Goal: Transaction & Acquisition: Purchase product/service

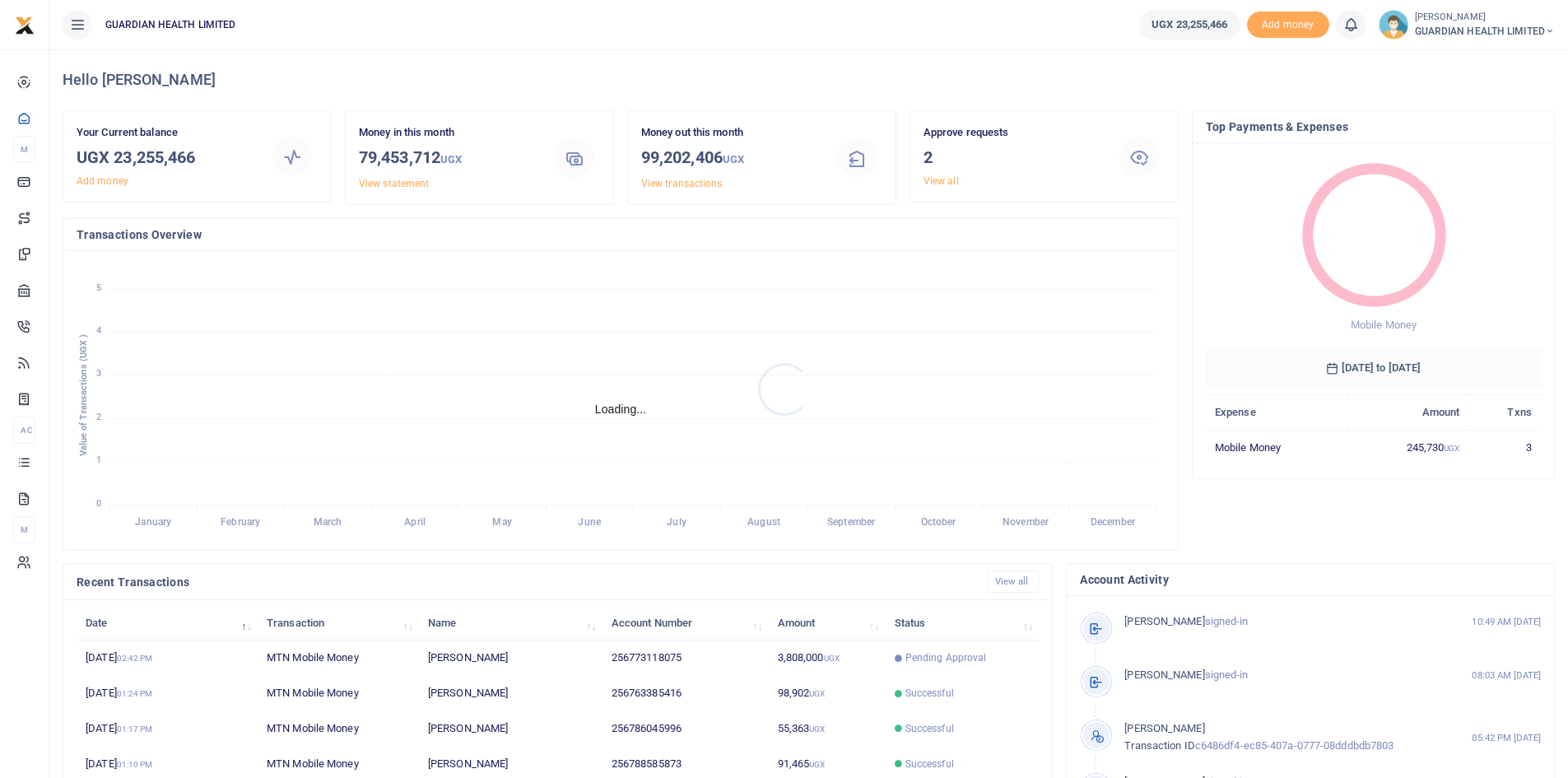
scroll to position [206, 0]
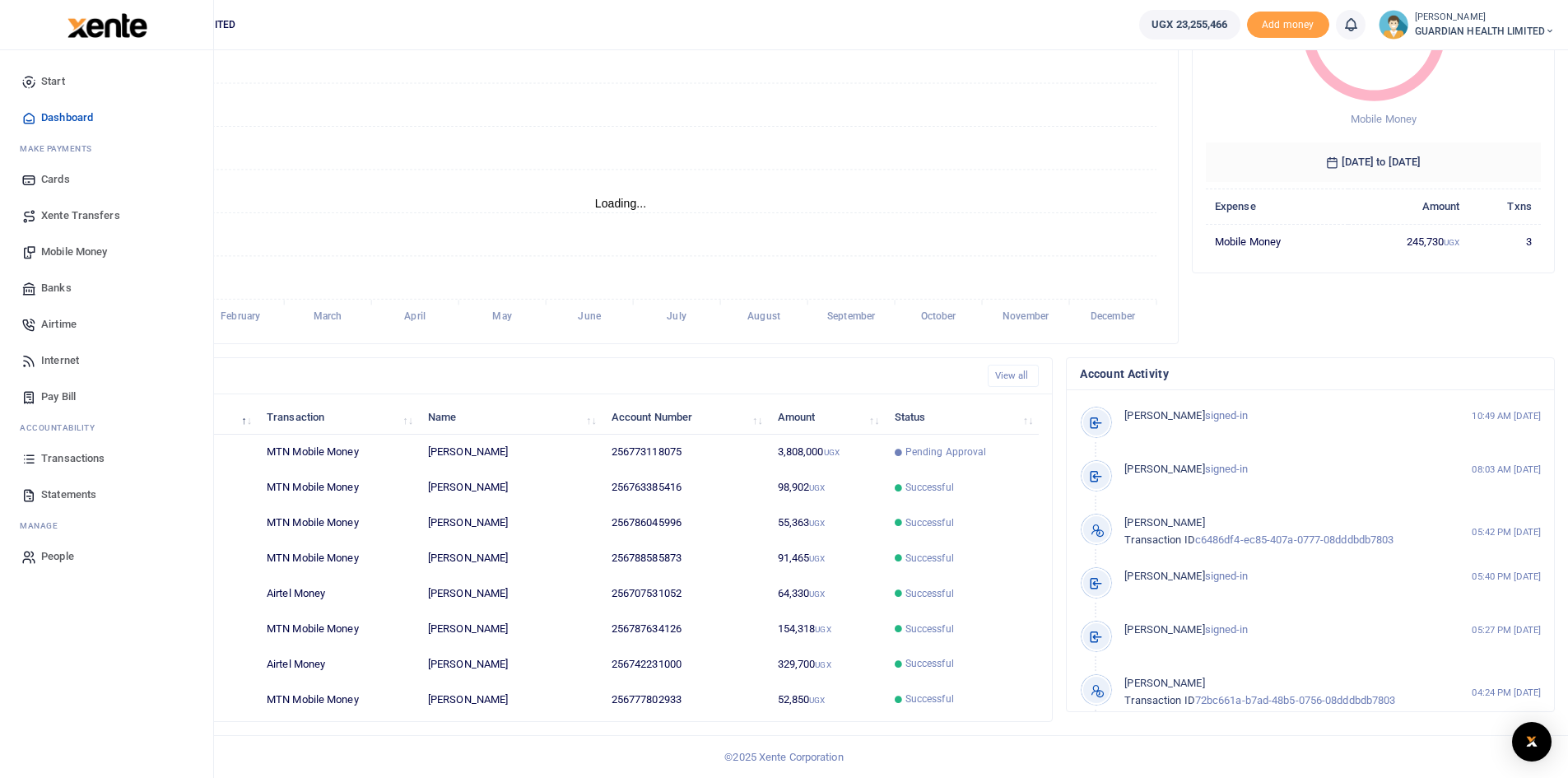
click at [86, 255] on span "Mobile Money" at bounding box center [74, 252] width 66 height 16
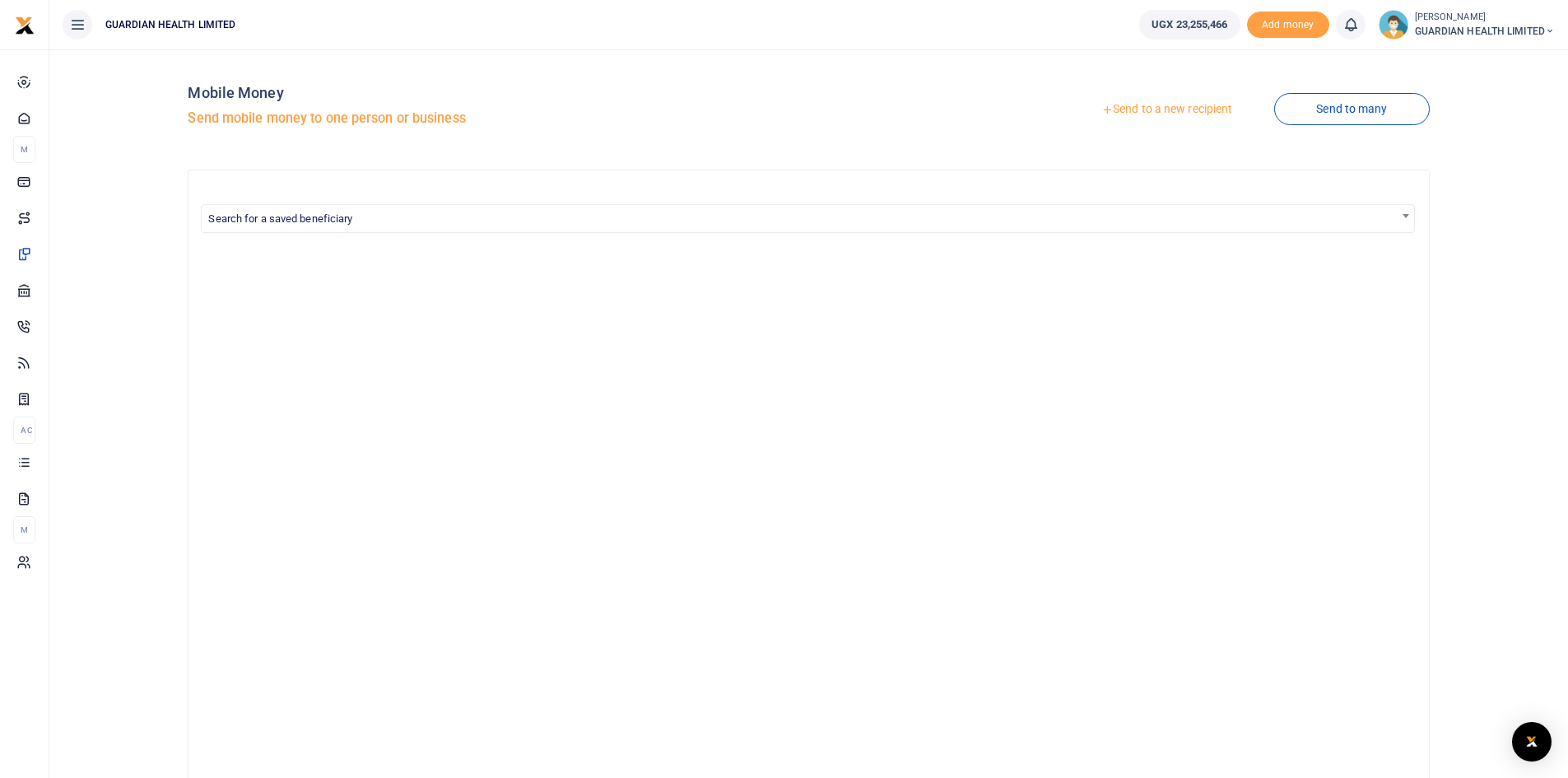
click at [1165, 108] on link "Send to a new recipient" at bounding box center [1166, 109] width 215 height 29
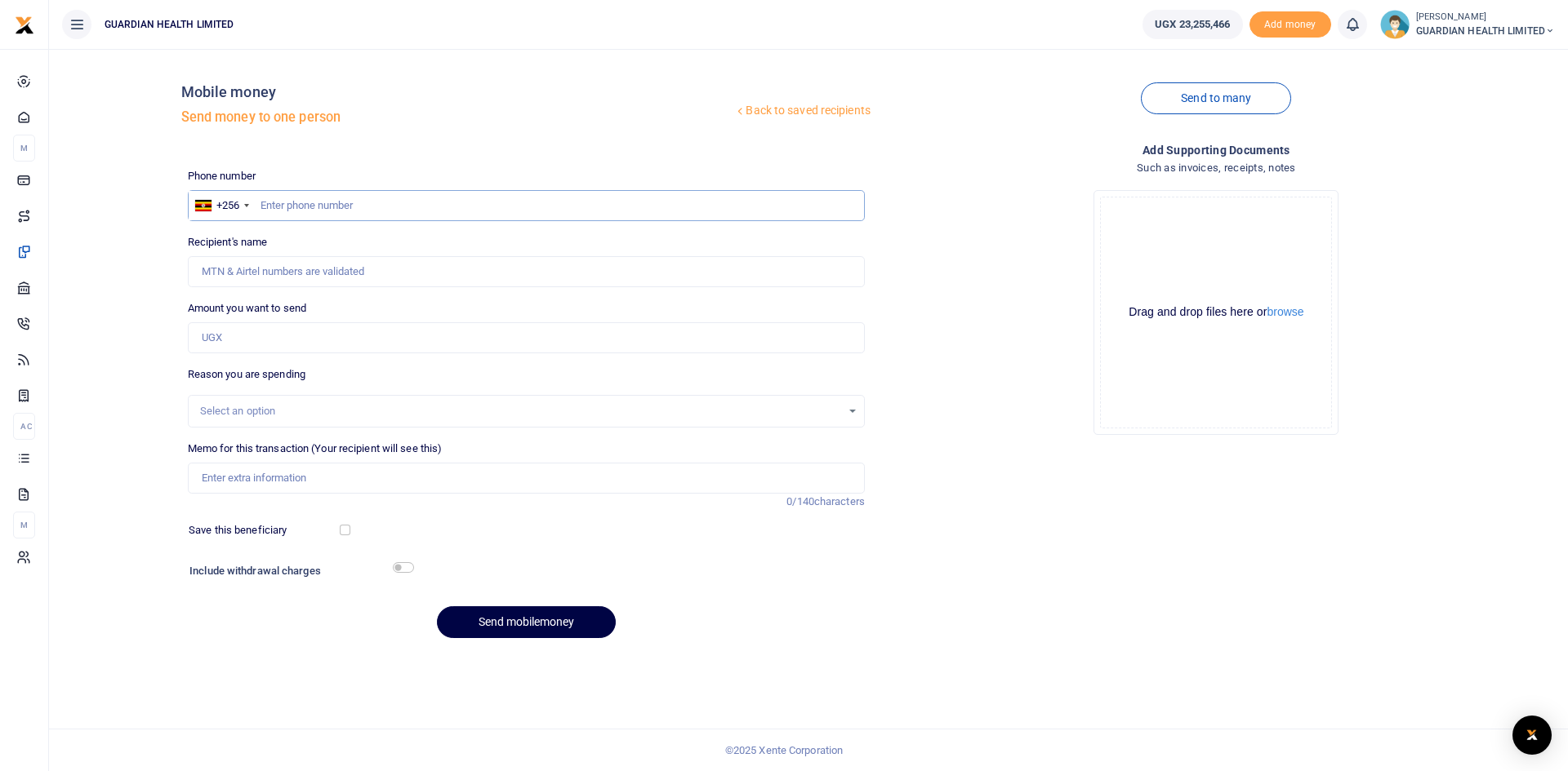
paste input "703199077"
click at [259, 204] on input "703199077" at bounding box center [526, 206] width 677 height 31
type input "703199077"
click at [234, 334] on input "Amount you want to send" at bounding box center [526, 337] width 677 height 31
type input "4,000,000"
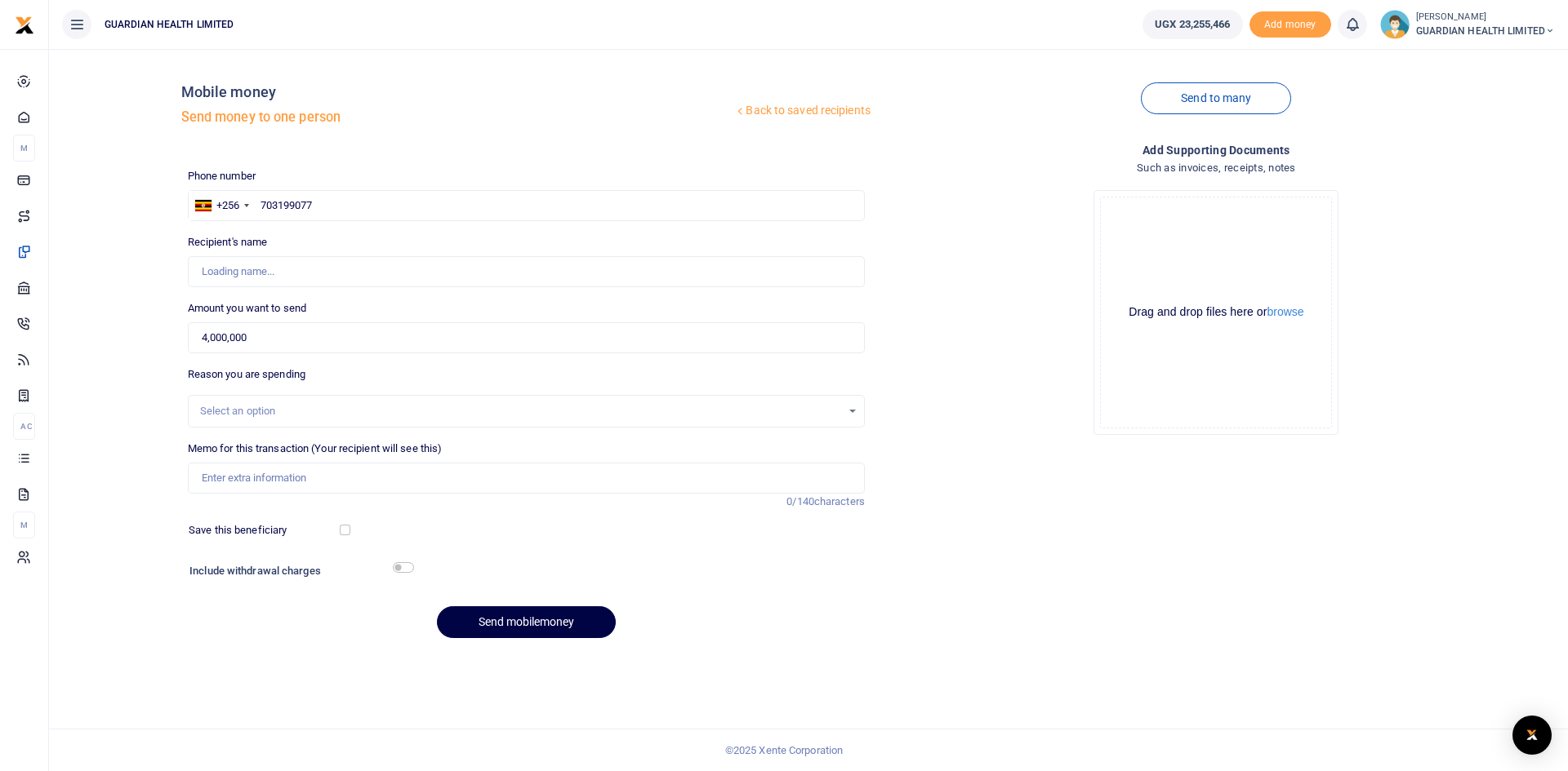
click at [255, 411] on div "Select an option" at bounding box center [520, 412] width 641 height 16
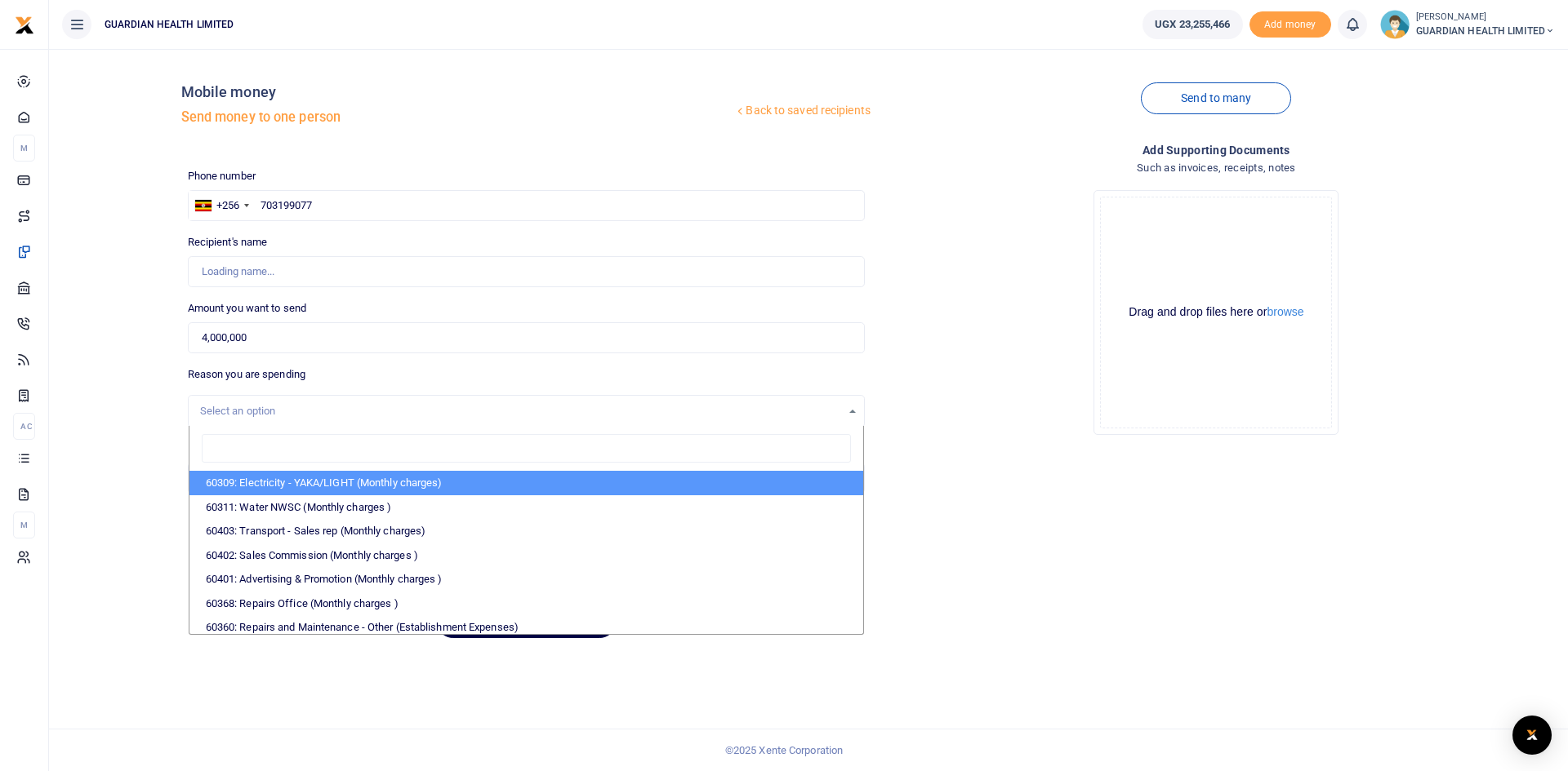
type input "Rogers Kivumbi"
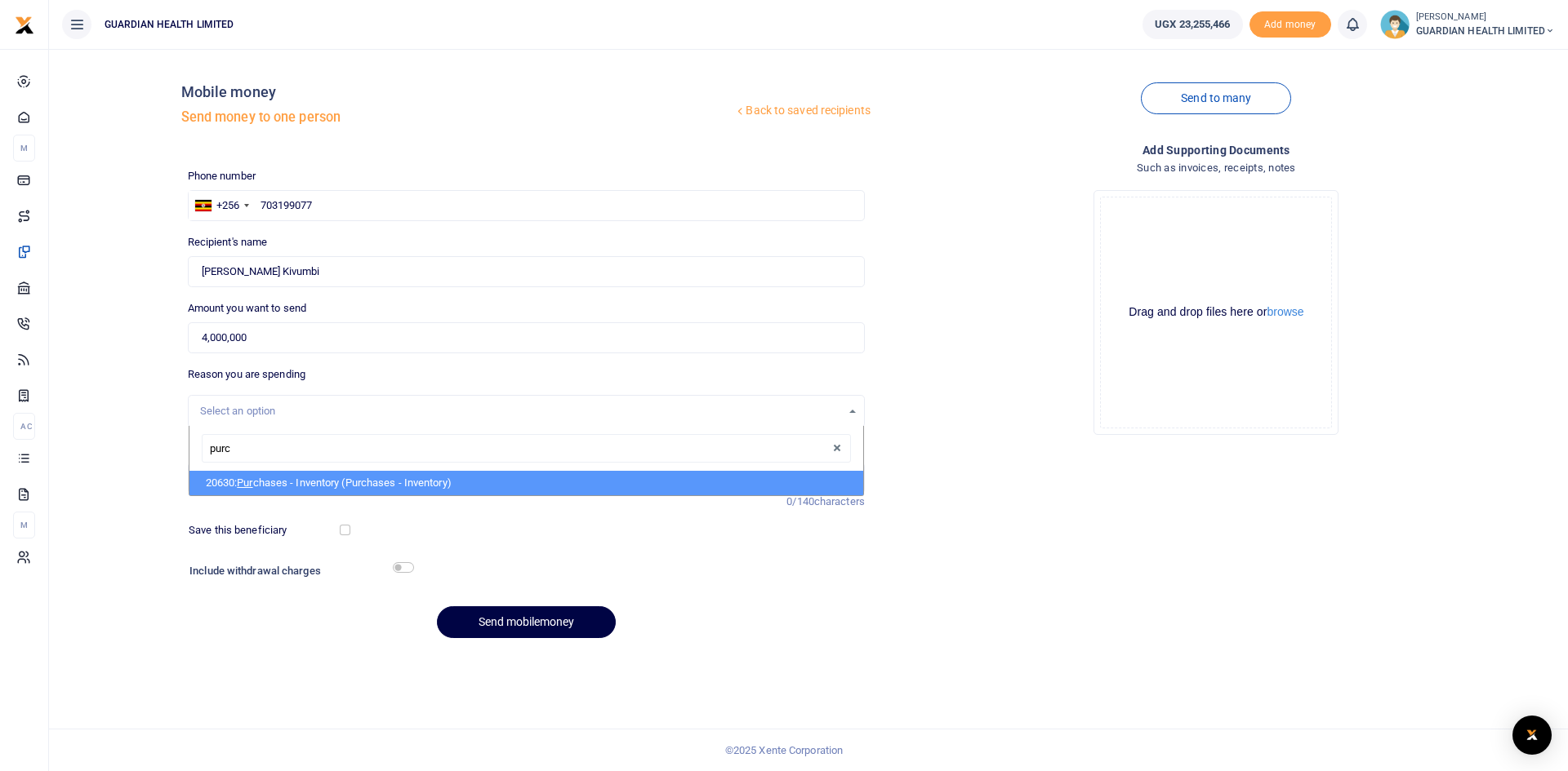
type input "purch"
click at [257, 474] on li "20630: Purch ases - Inventory (Purchases - Inventory)" at bounding box center [526, 483] width 673 height 24
select select "5402"
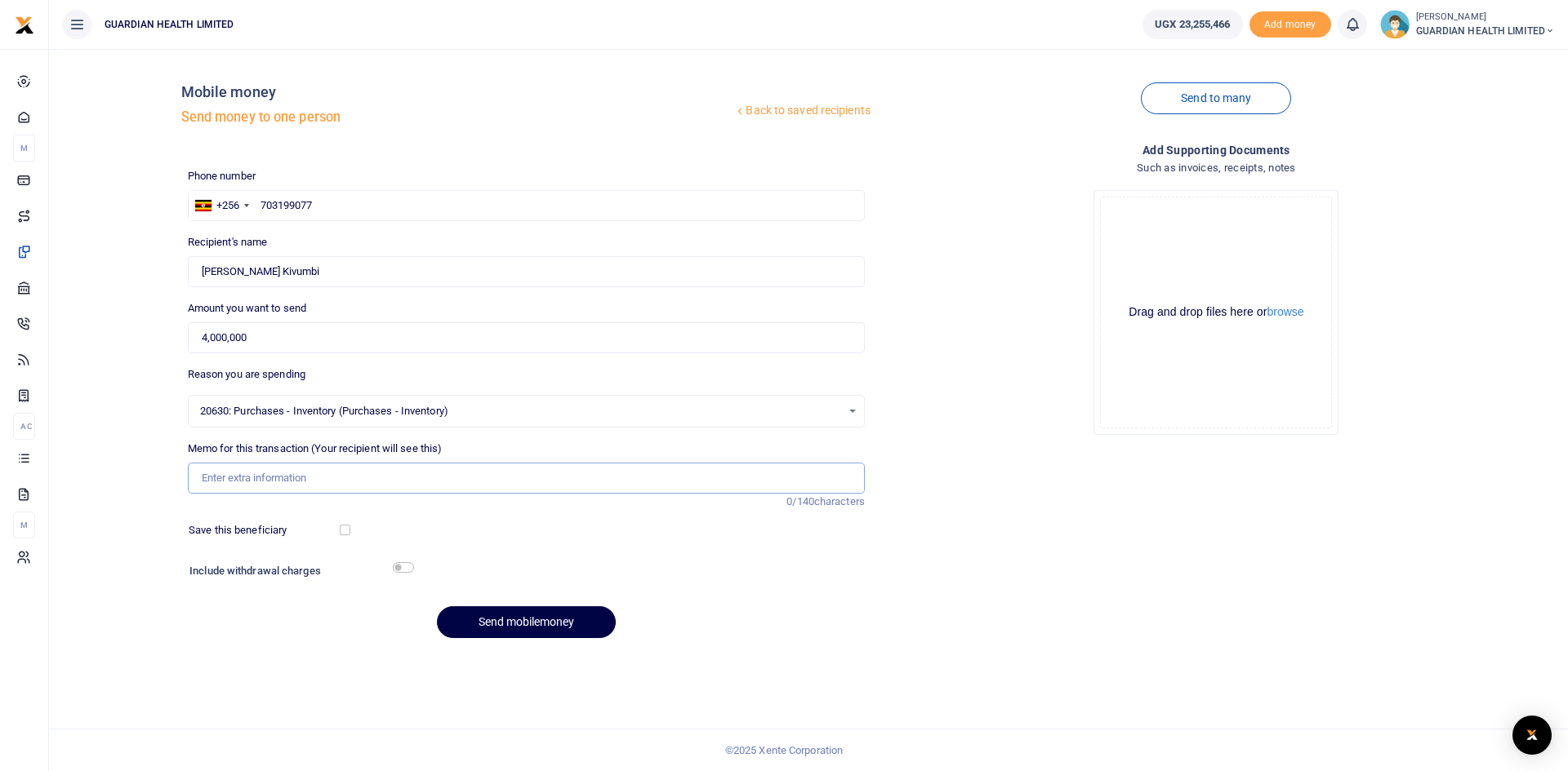
click at [257, 476] on input "Memo for this transaction (Your recipient will see this)" at bounding box center [526, 478] width 677 height 31
type input "Kikuubo Cash purchase"
click at [515, 545] on div "Phone number +256 Uganda +256 703199077 Phone is required. Recipient's name Fou…" at bounding box center [526, 410] width 690 height 484
click at [340, 530] on input "checkbox" at bounding box center [345, 531] width 11 height 11
checkbox input "true"
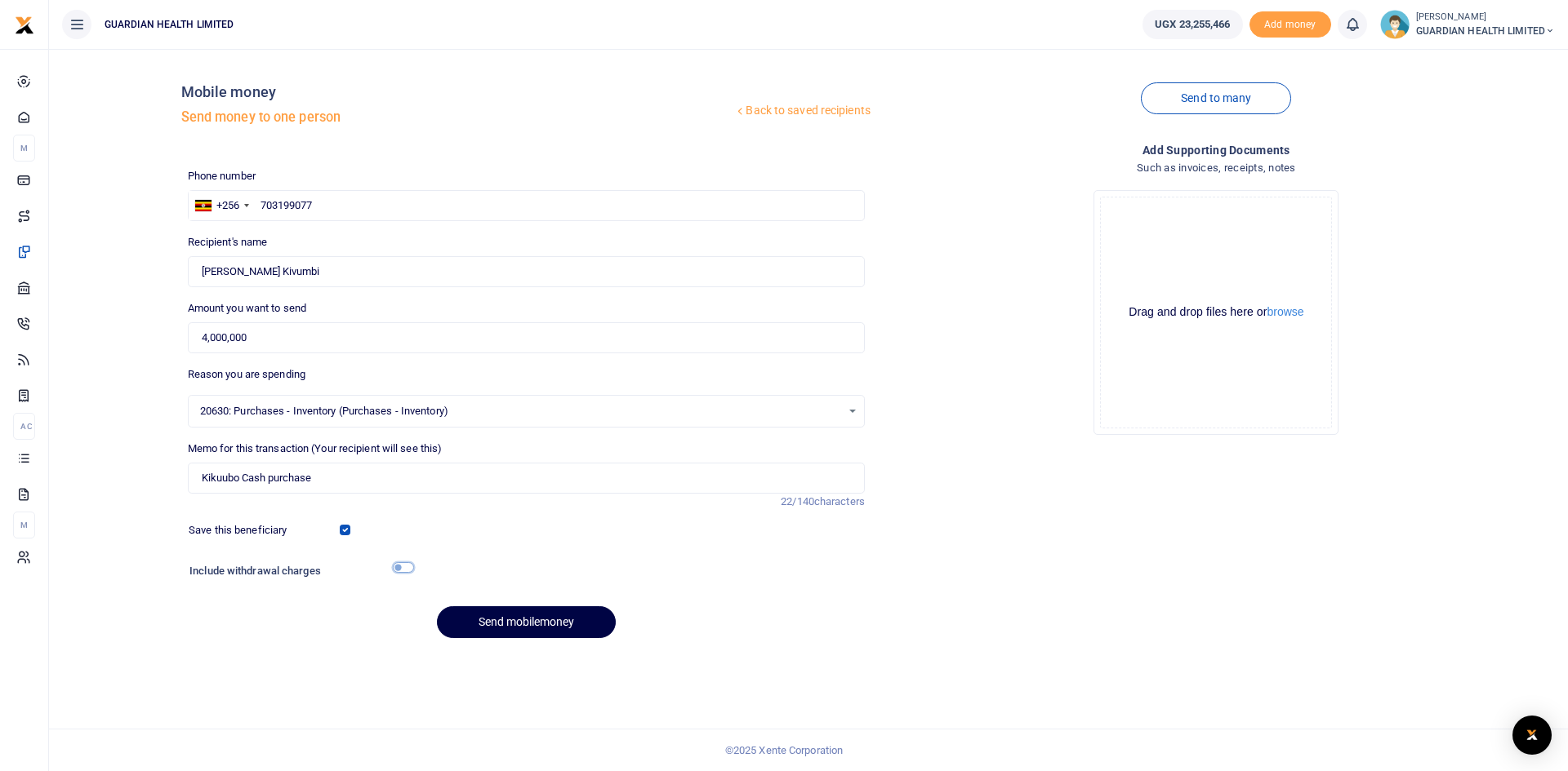
click at [404, 564] on input "checkbox" at bounding box center [403, 568] width 21 height 11
checkbox input "true"
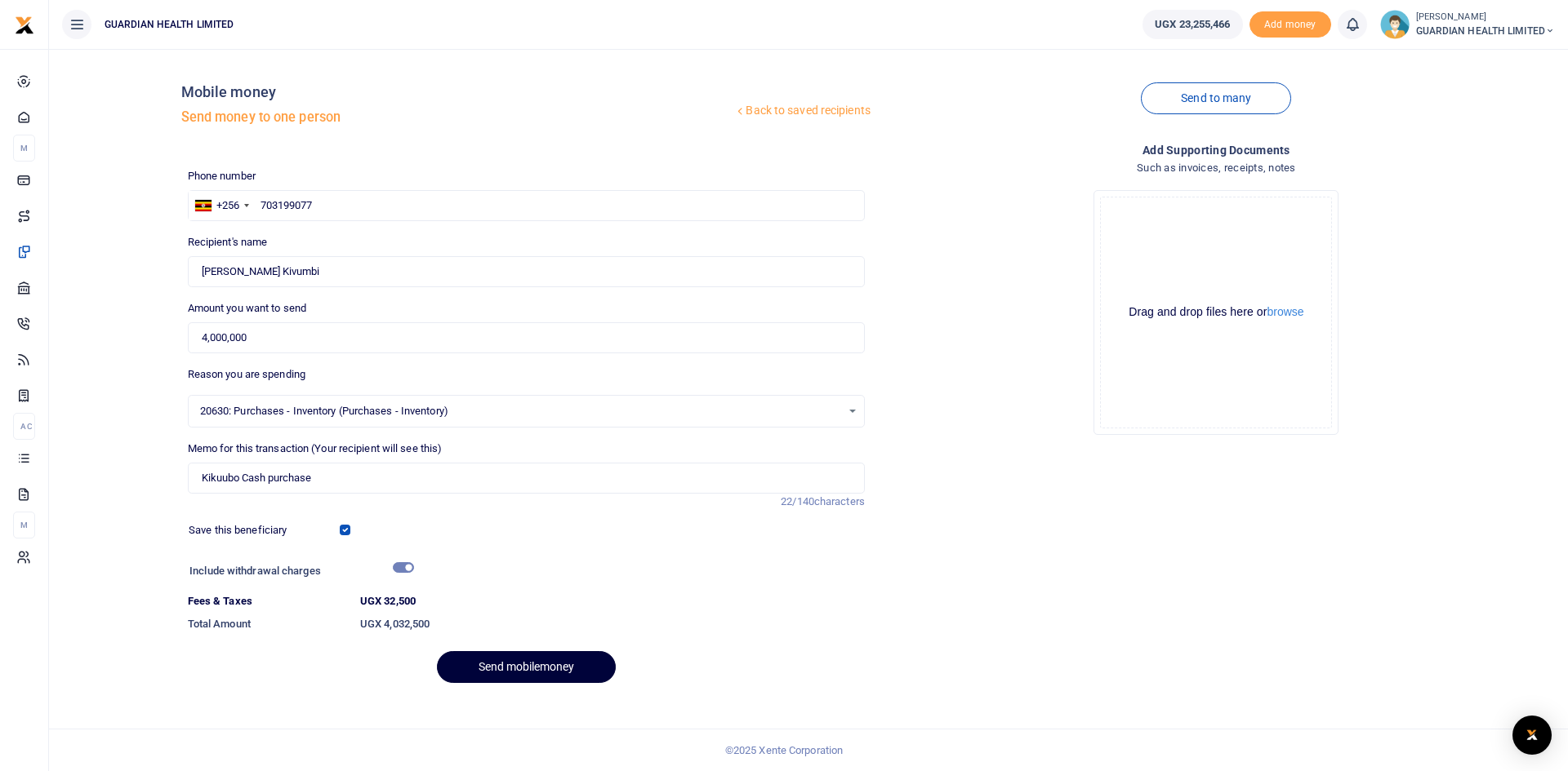
click at [509, 664] on button "Send mobilemoney" at bounding box center [525, 667] width 179 height 32
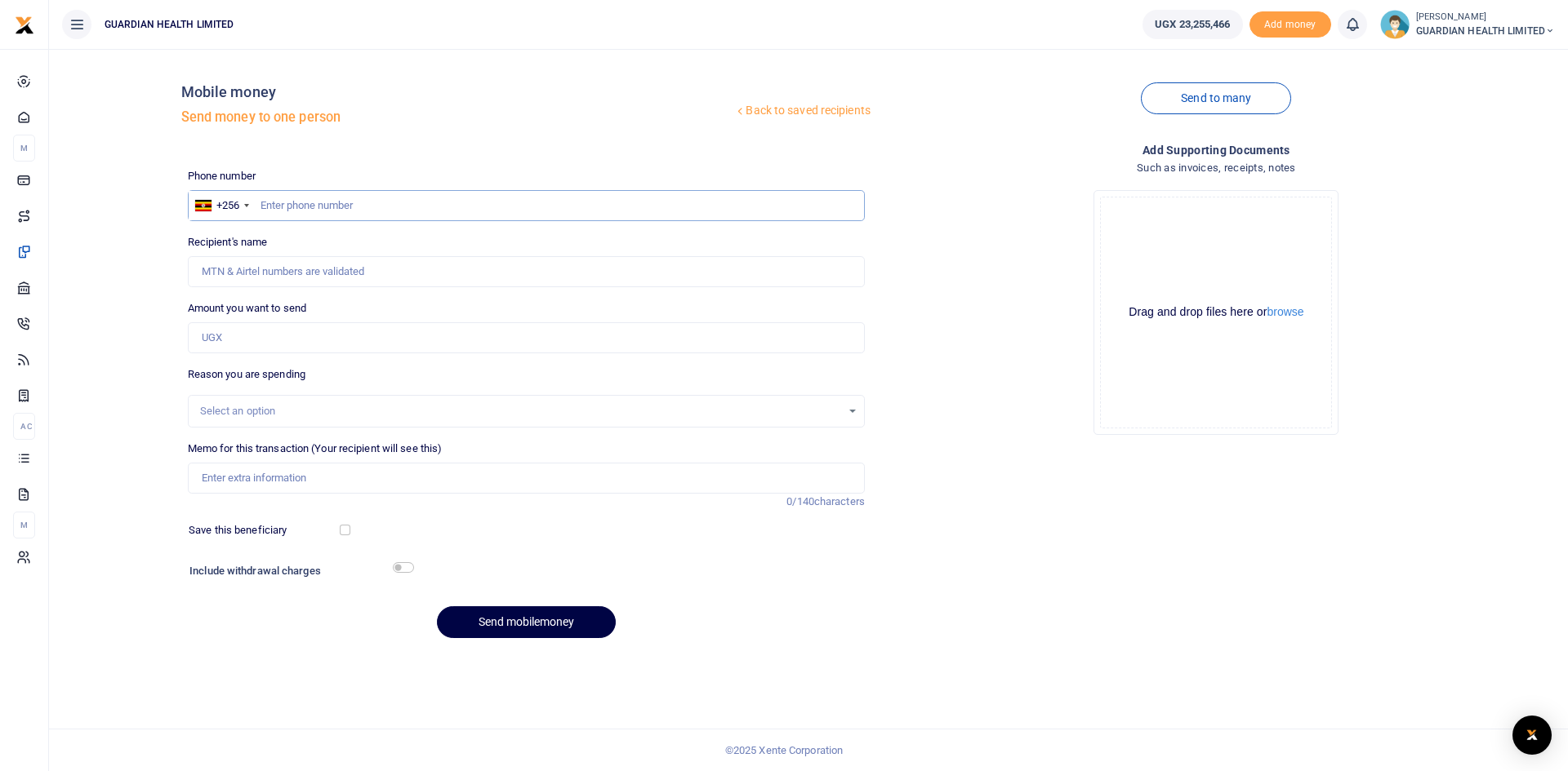
paste input "782126525"
type input "782126525"
click at [254, 206] on div "+256" at bounding box center [221, 206] width 65 height 29
click at [354, 200] on input "782126525" at bounding box center [526, 206] width 677 height 31
click at [260, 209] on input "782126525" at bounding box center [526, 206] width 677 height 31
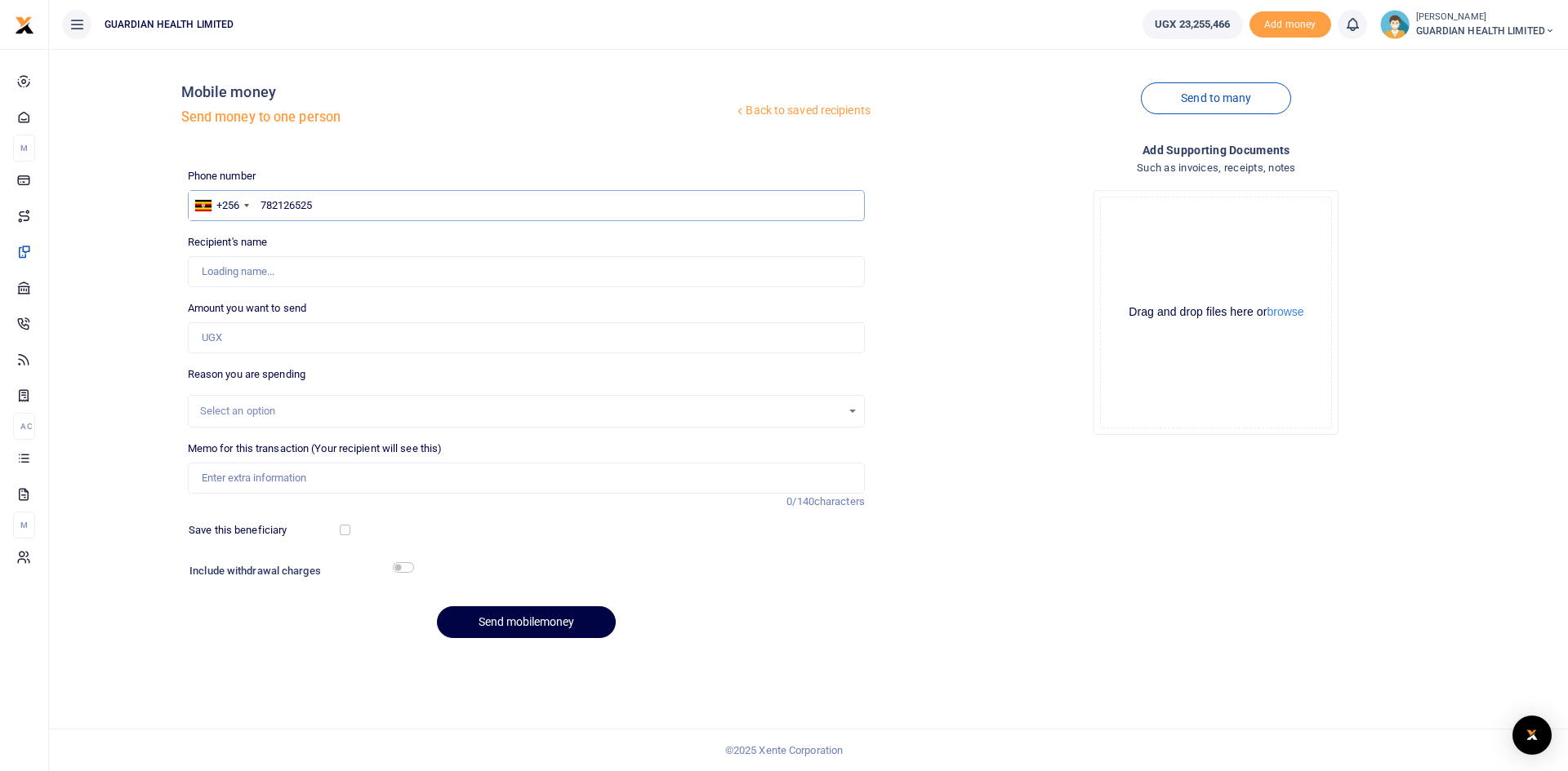
type input "Rogers Kyajja Kivumbi"
click at [240, 337] on input "Amount you want to send" at bounding box center [526, 337] width 677 height 31
type input "4,000,000"
click at [247, 407] on div "Select an option" at bounding box center [520, 412] width 641 height 16
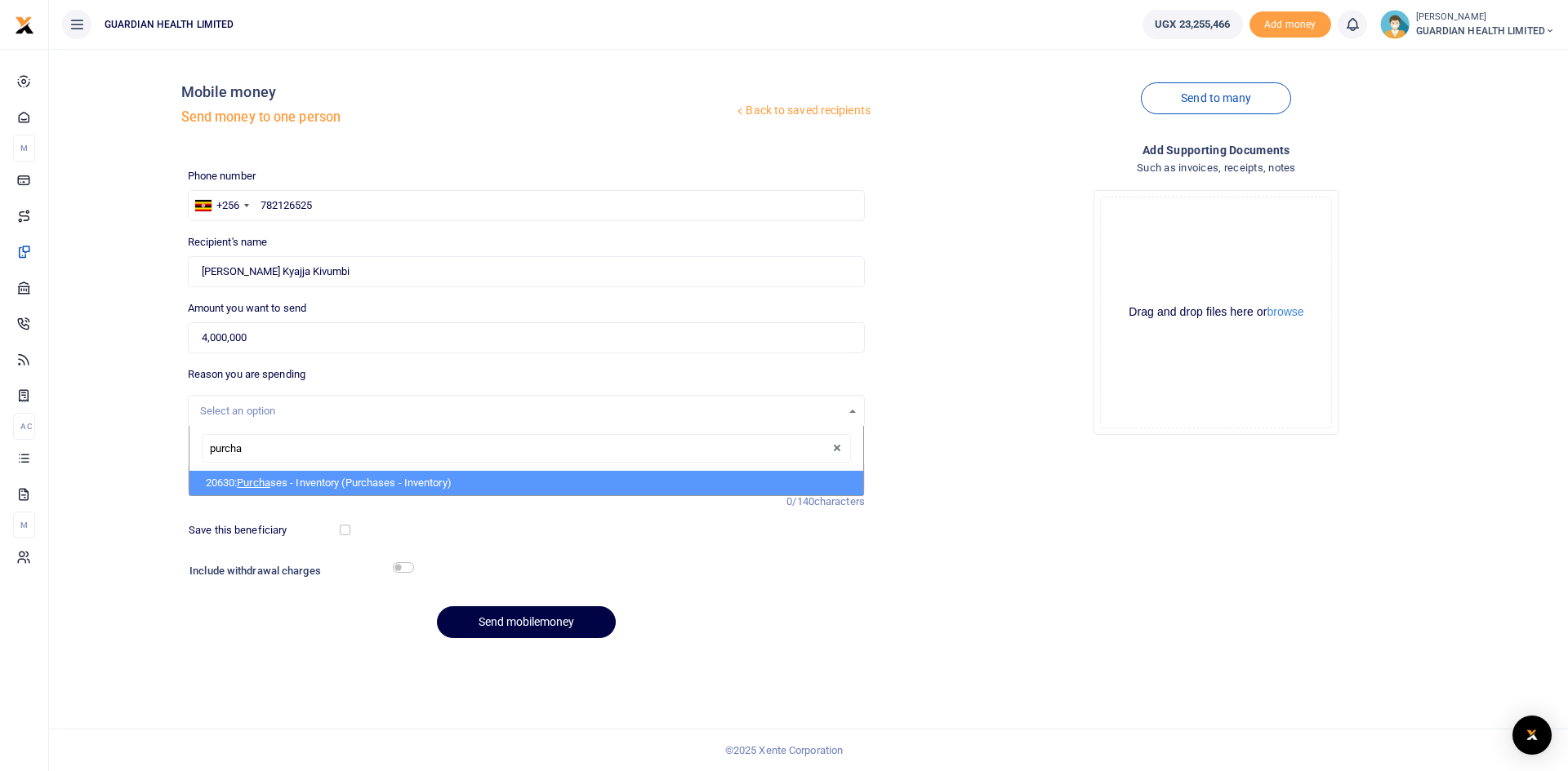
type input "purchas"
click at [265, 483] on span "Purchas" at bounding box center [256, 482] width 39 height 12
select select "5402"
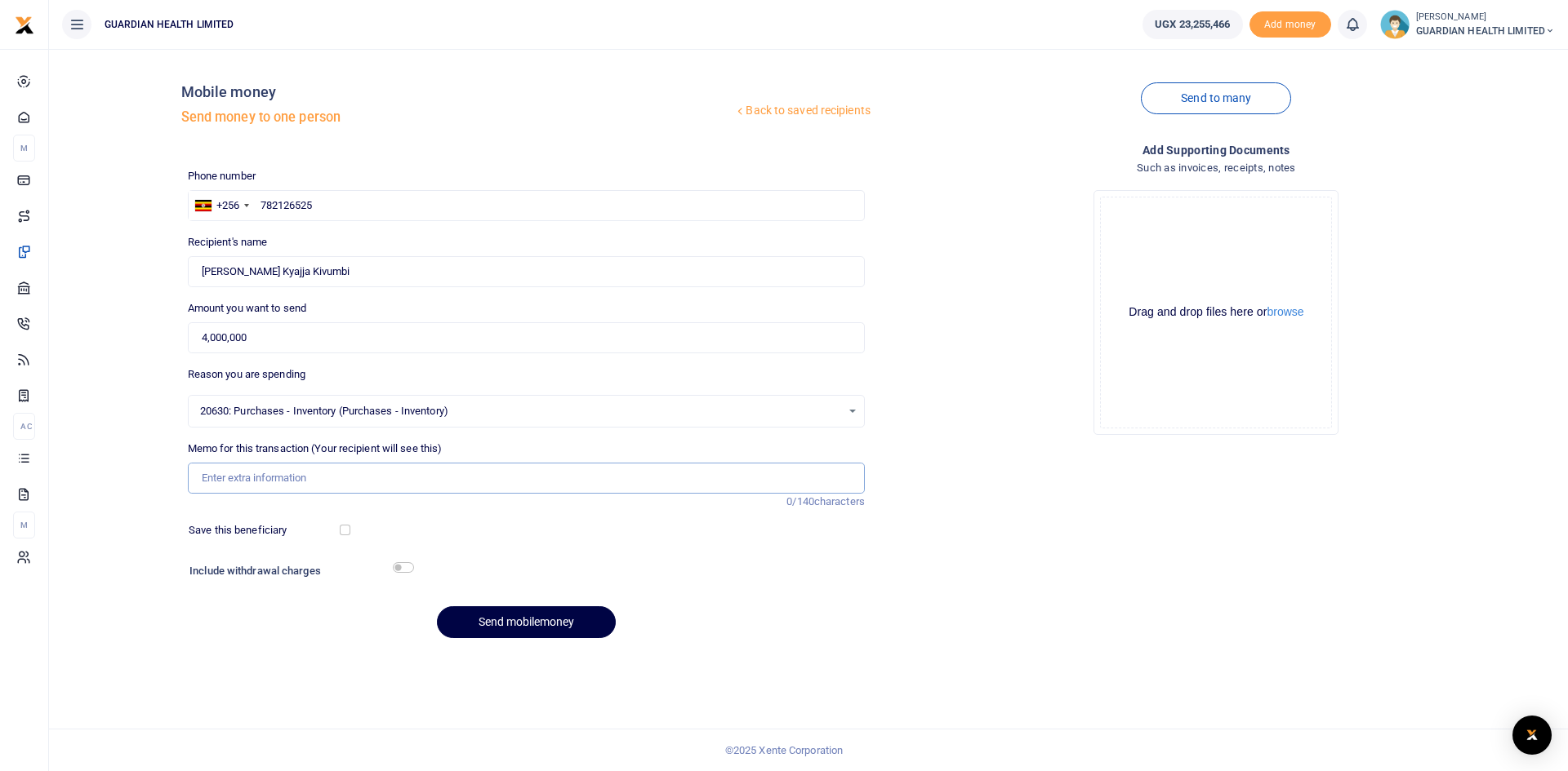
click at [265, 479] on input "Memo for this transaction (Your recipient will see this)" at bounding box center [526, 478] width 677 height 31
type input "Kikuubo Cash Purchase LPO GHL 8811 2025"
click at [342, 532] on input "checkbox" at bounding box center [345, 531] width 11 height 11
checkbox input "true"
click at [404, 566] on input "checkbox" at bounding box center [403, 568] width 21 height 11
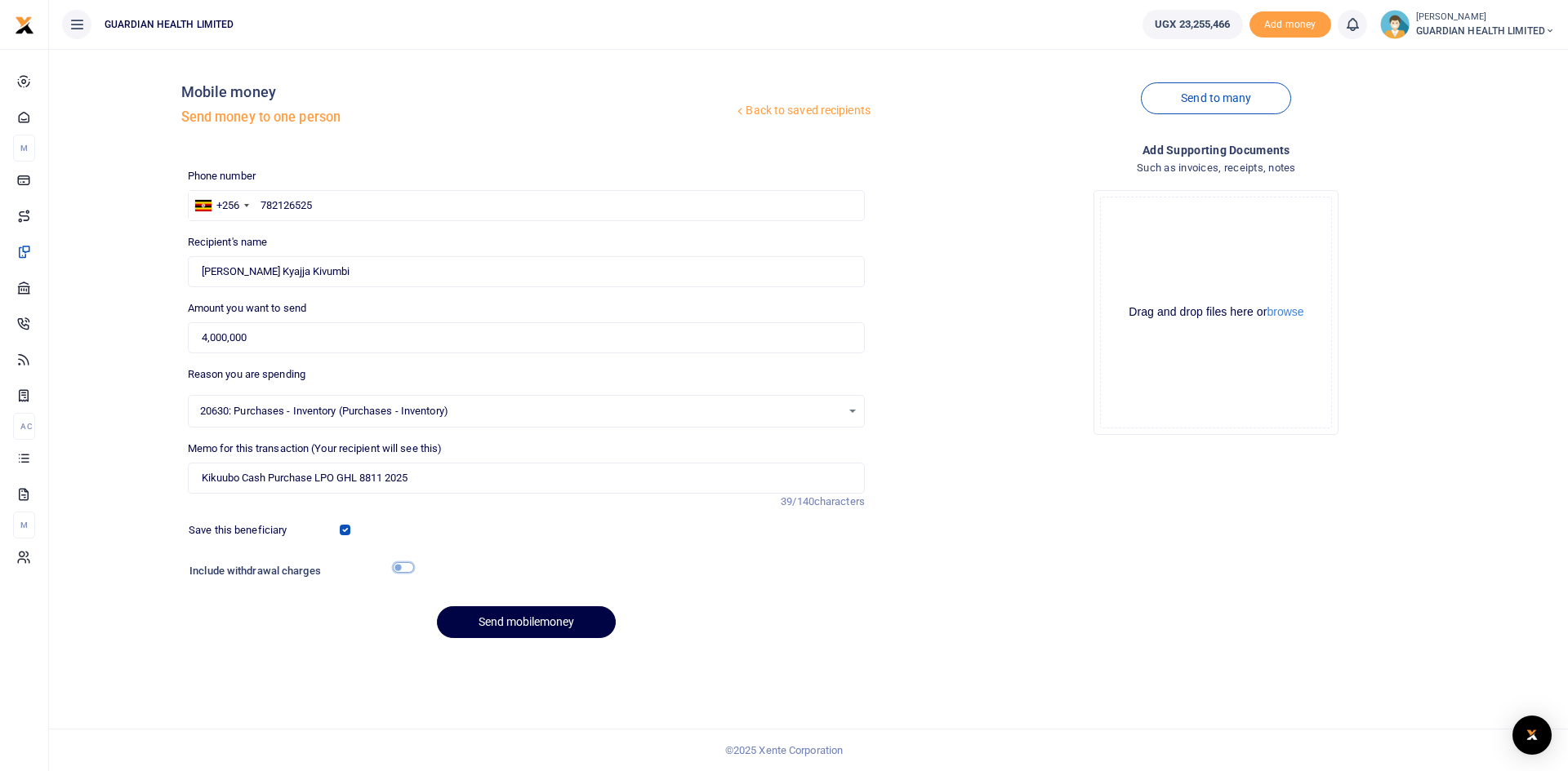
checkbox input "true"
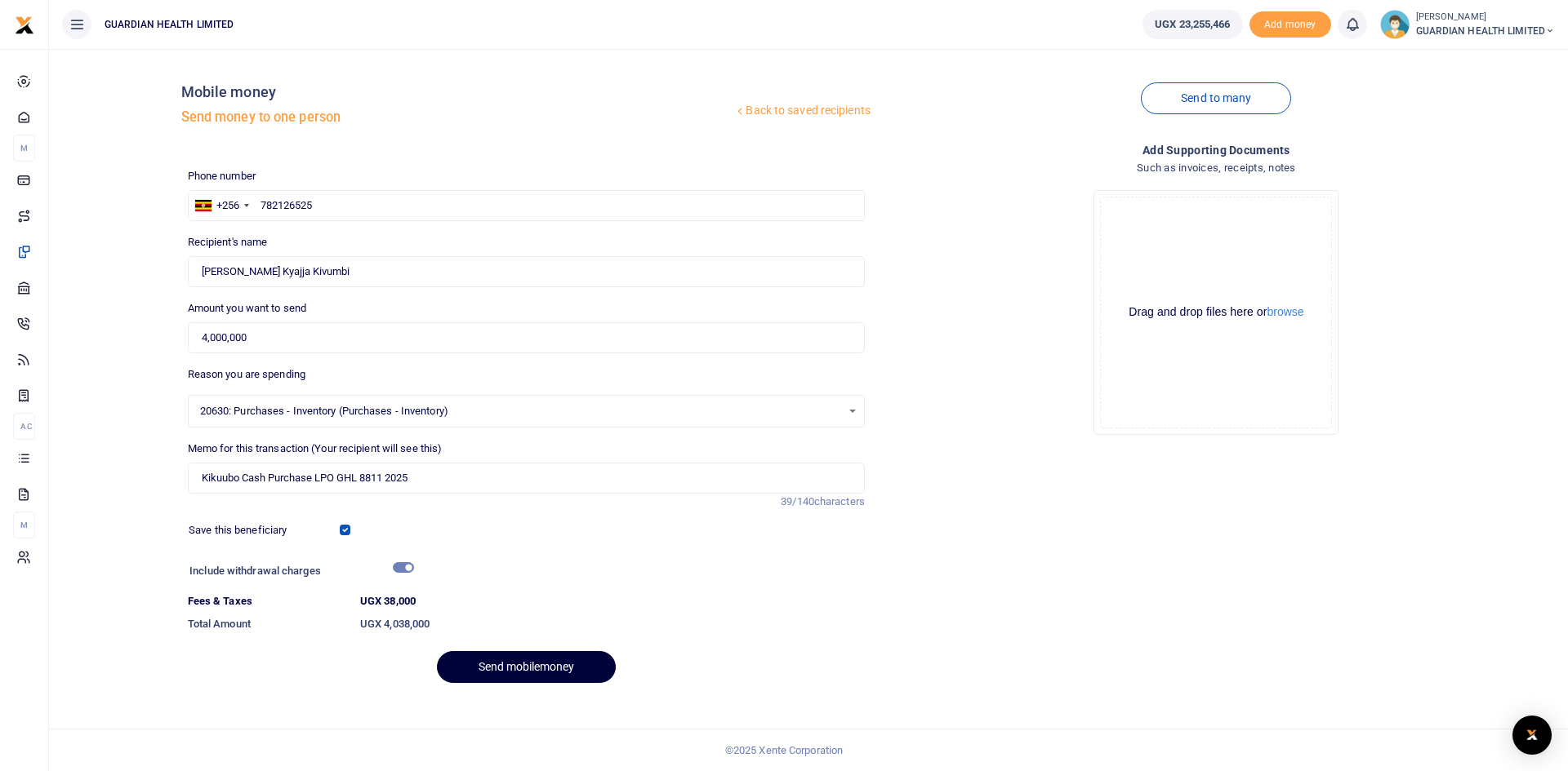
click at [519, 674] on button "Send mobilemoney" at bounding box center [525, 667] width 179 height 32
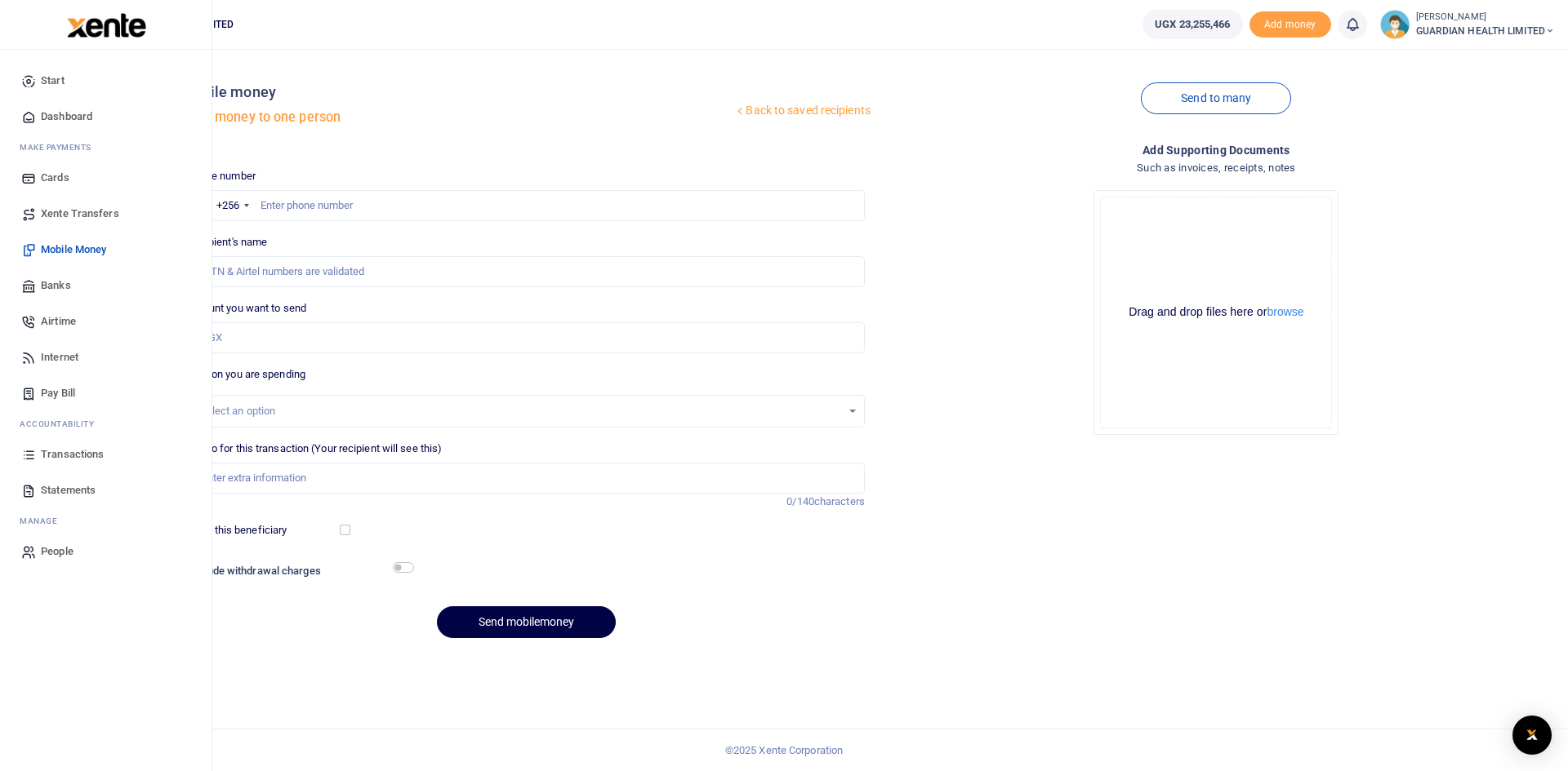
click at [68, 119] on span "Dashboard" at bounding box center [66, 117] width 52 height 16
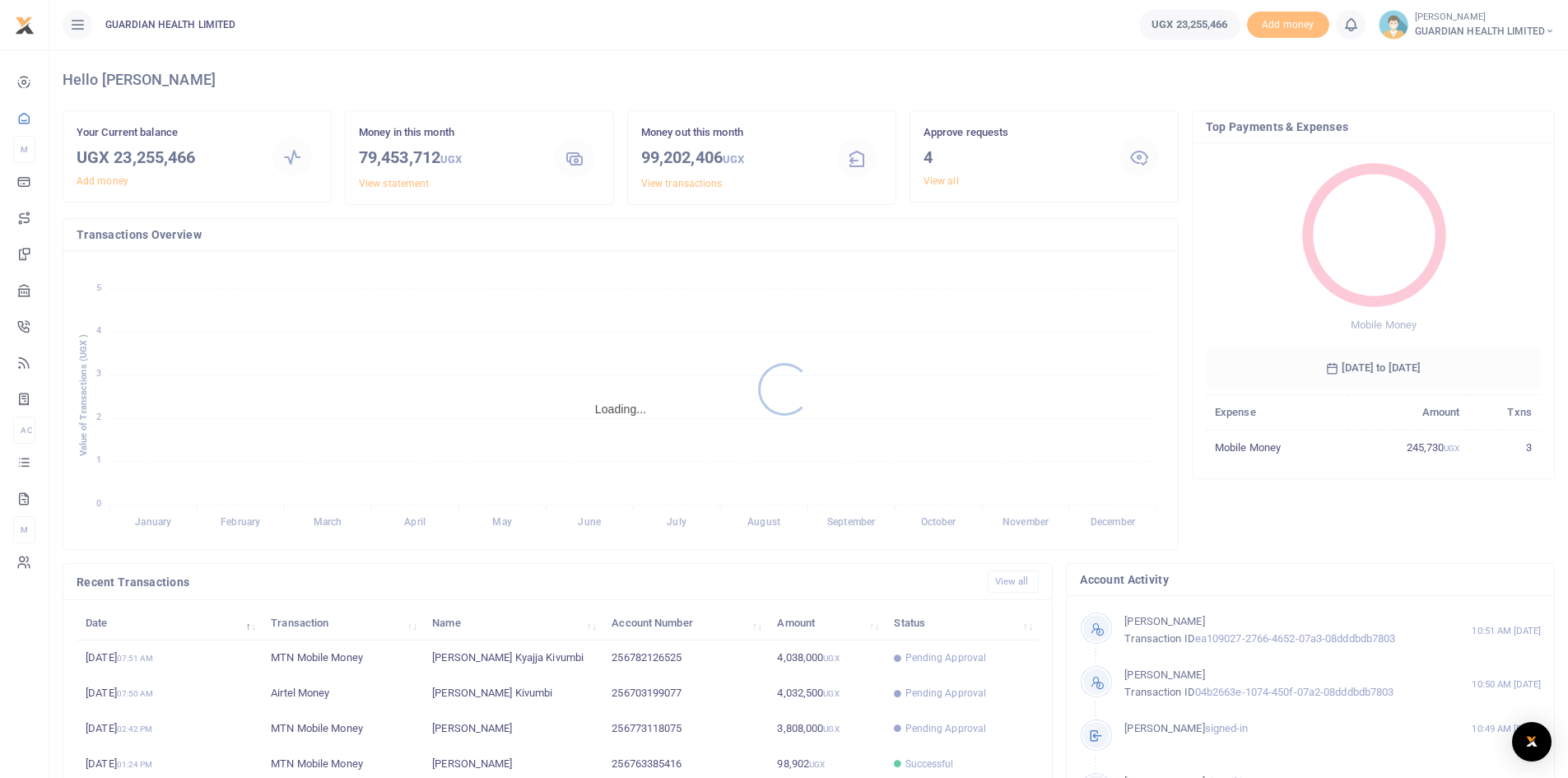
scroll to position [206, 0]
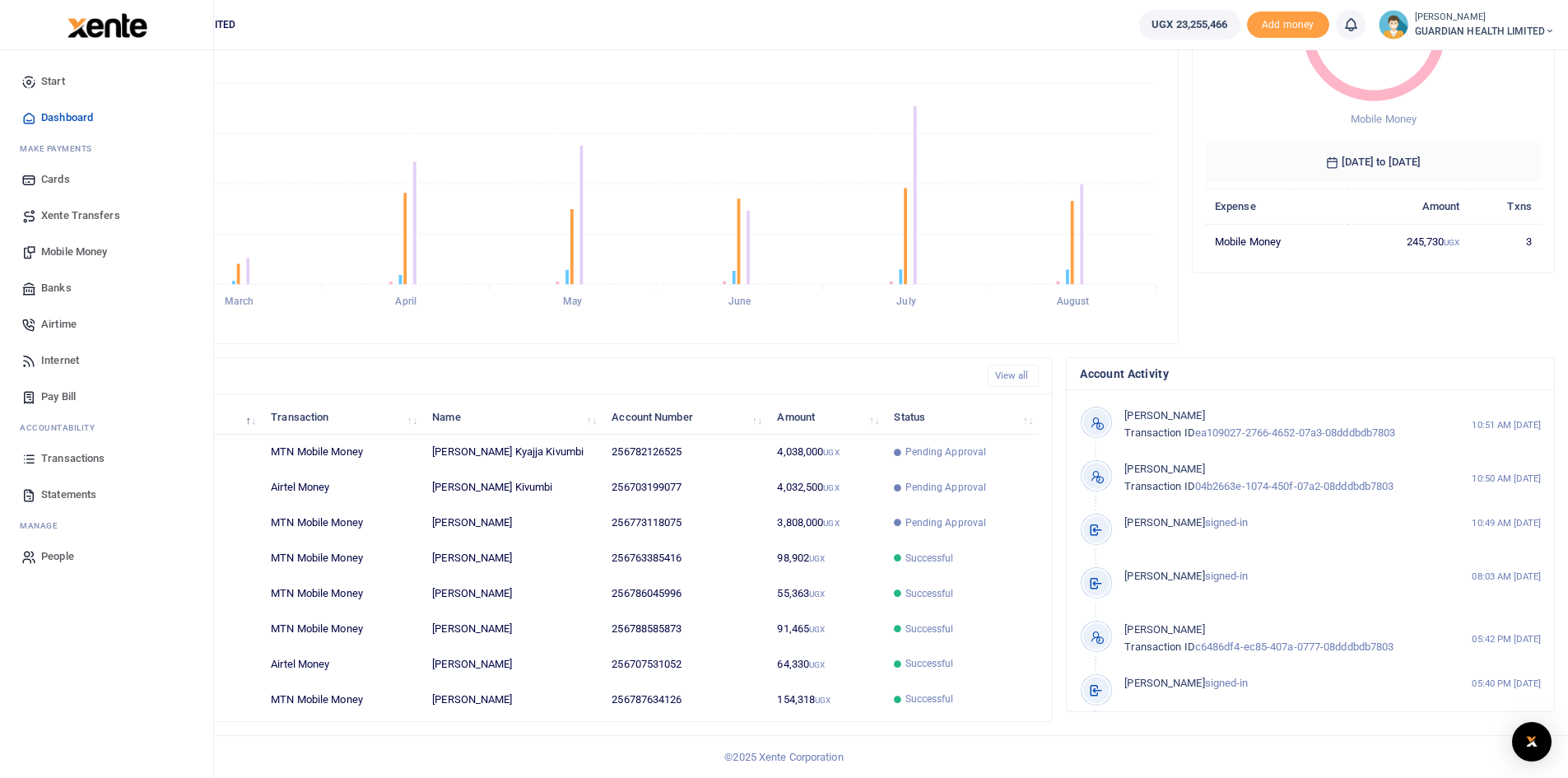
click at [84, 245] on span "Mobile Money" at bounding box center [74, 252] width 66 height 16
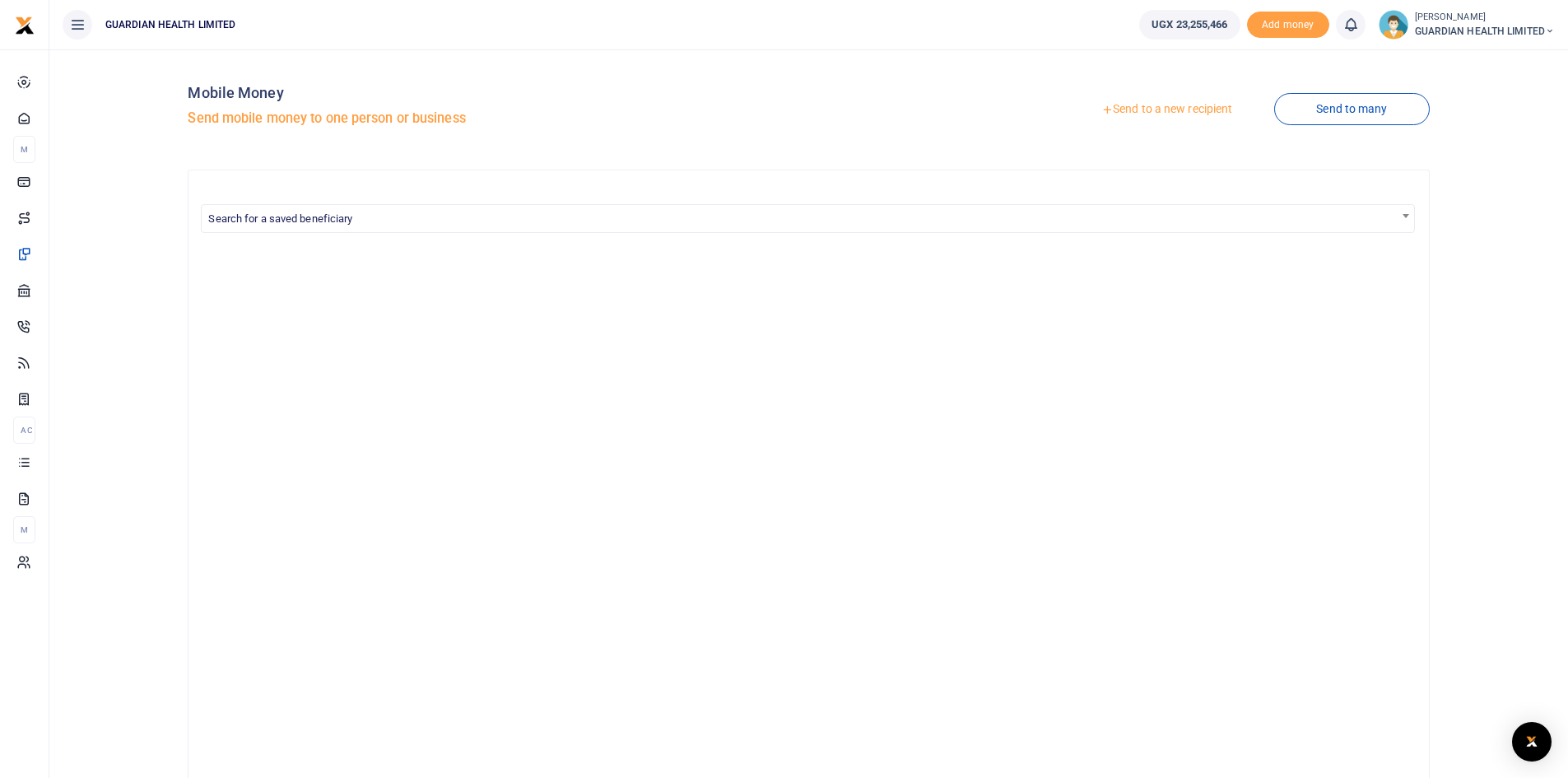
click at [1154, 105] on link "Send to a new recipient" at bounding box center [1166, 109] width 215 height 29
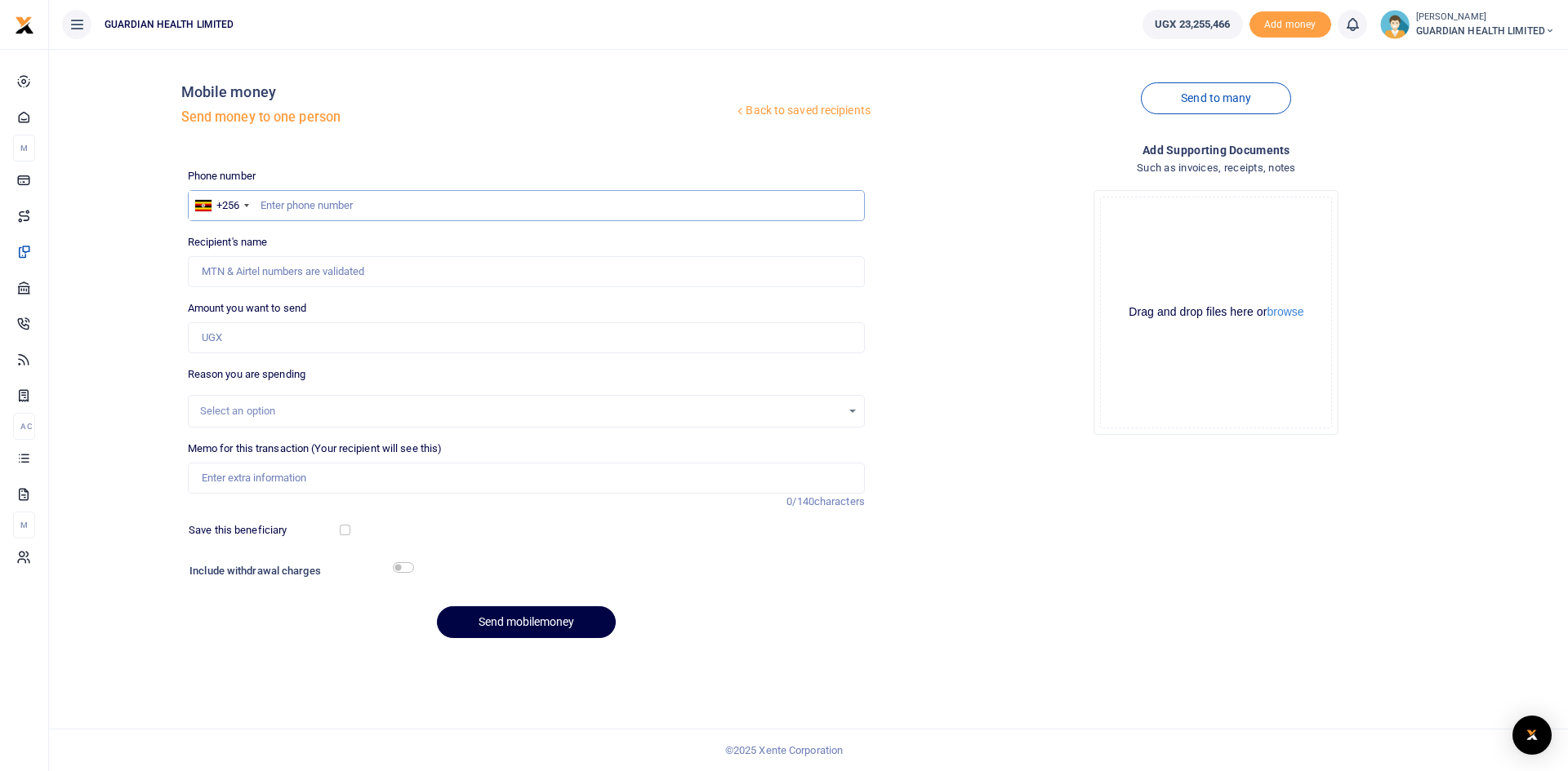
click at [364, 208] on input "text" at bounding box center [526, 206] width 677 height 31
type input "784386967"
type input "[PERSON_NAME] [PERSON_NAME] [PERSON_NAME]"
type input "784386967"
click at [249, 337] on input "Amount you want to send" at bounding box center [526, 337] width 677 height 31
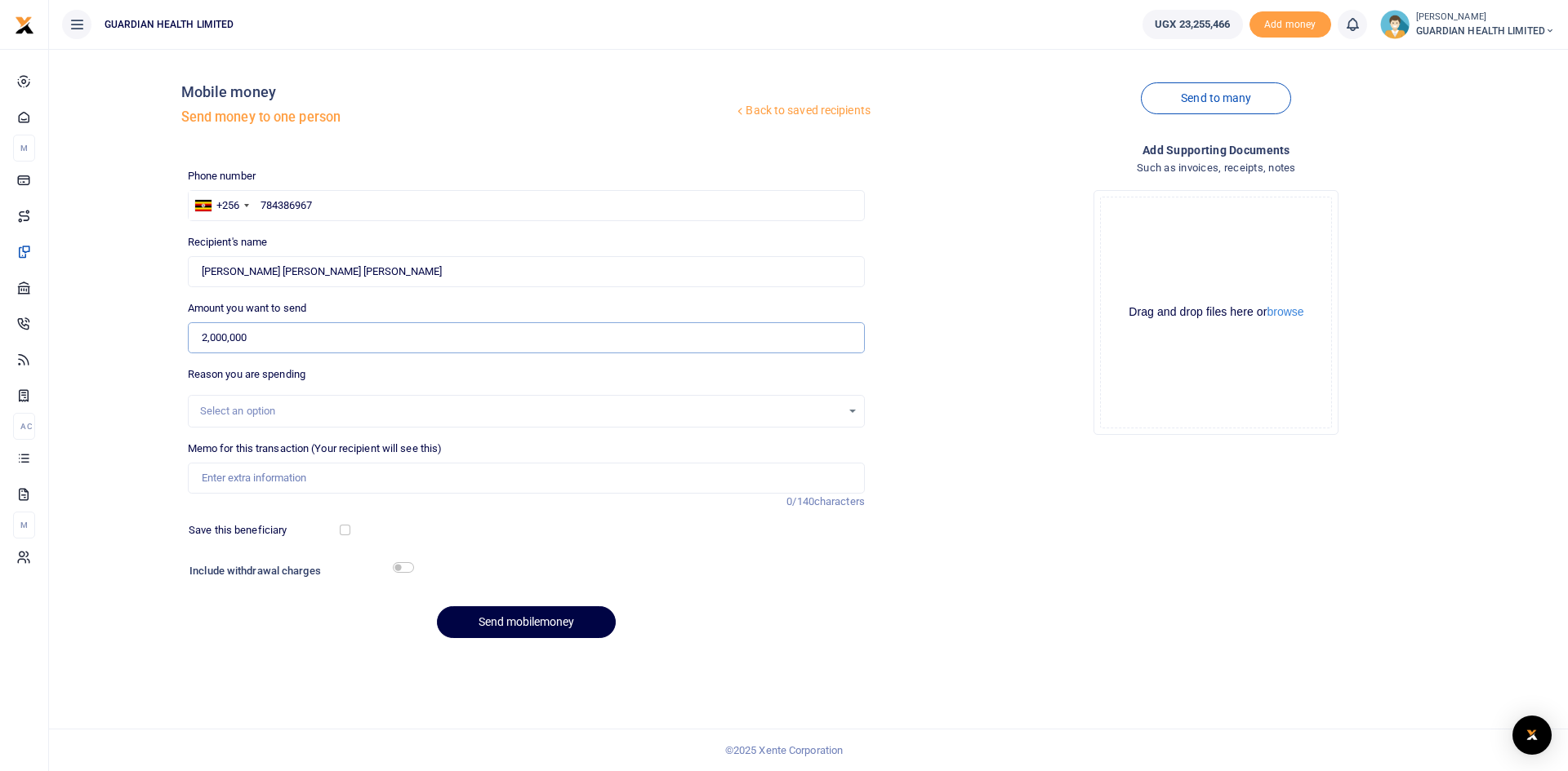
type input "2,000,000"
click at [249, 402] on div "Select an option" at bounding box center [526, 412] width 677 height 33
click at [250, 405] on div "Select an option" at bounding box center [520, 412] width 641 height 16
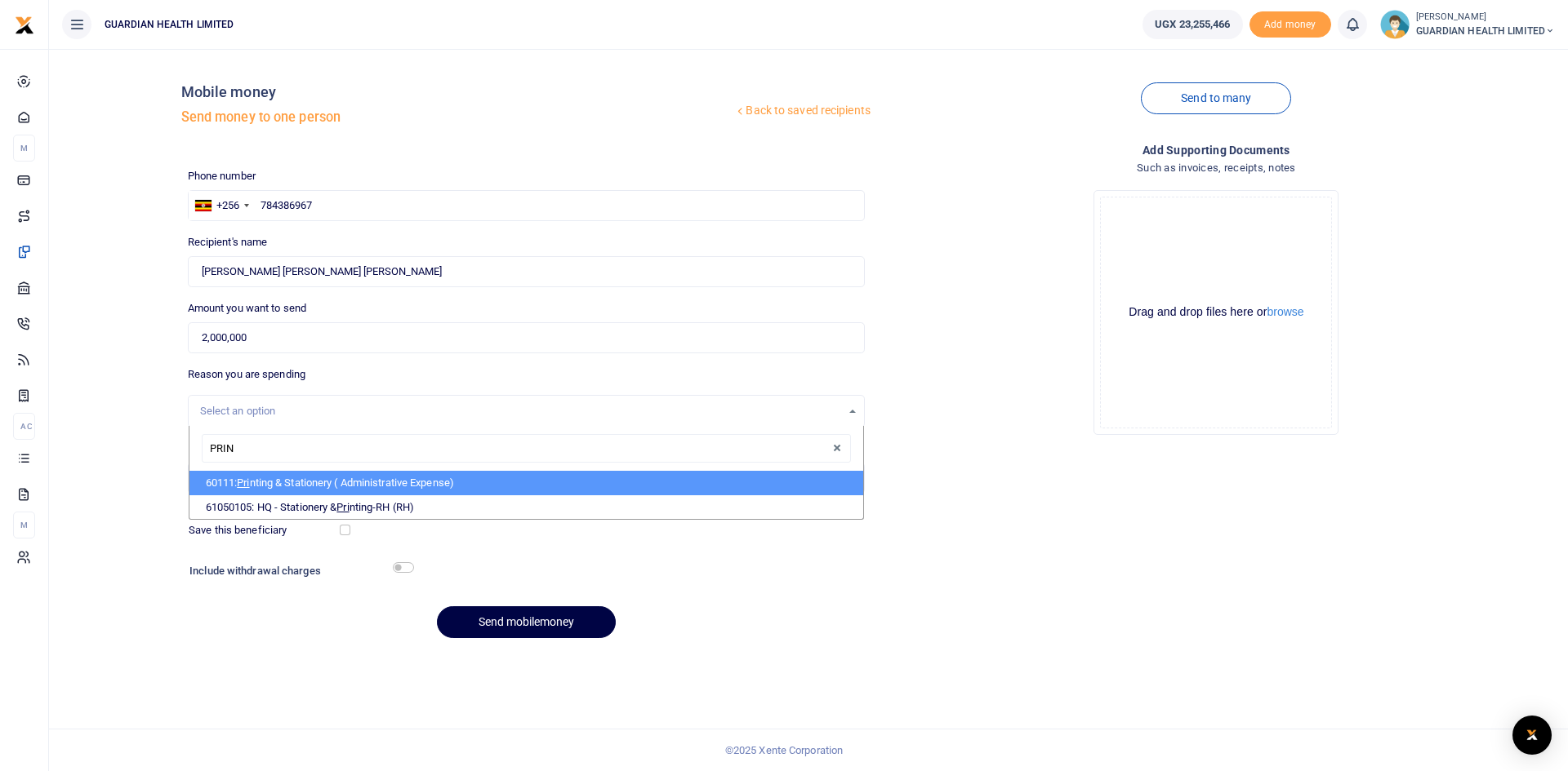
type input "PRINT"
drag, startPoint x: 283, startPoint y: 483, endPoint x: 261, endPoint y: 474, distance: 23.8
click at [283, 483] on li "60111: Print ing & Stationery ( Administrative Expense)" at bounding box center [526, 483] width 673 height 24
select select "5429"
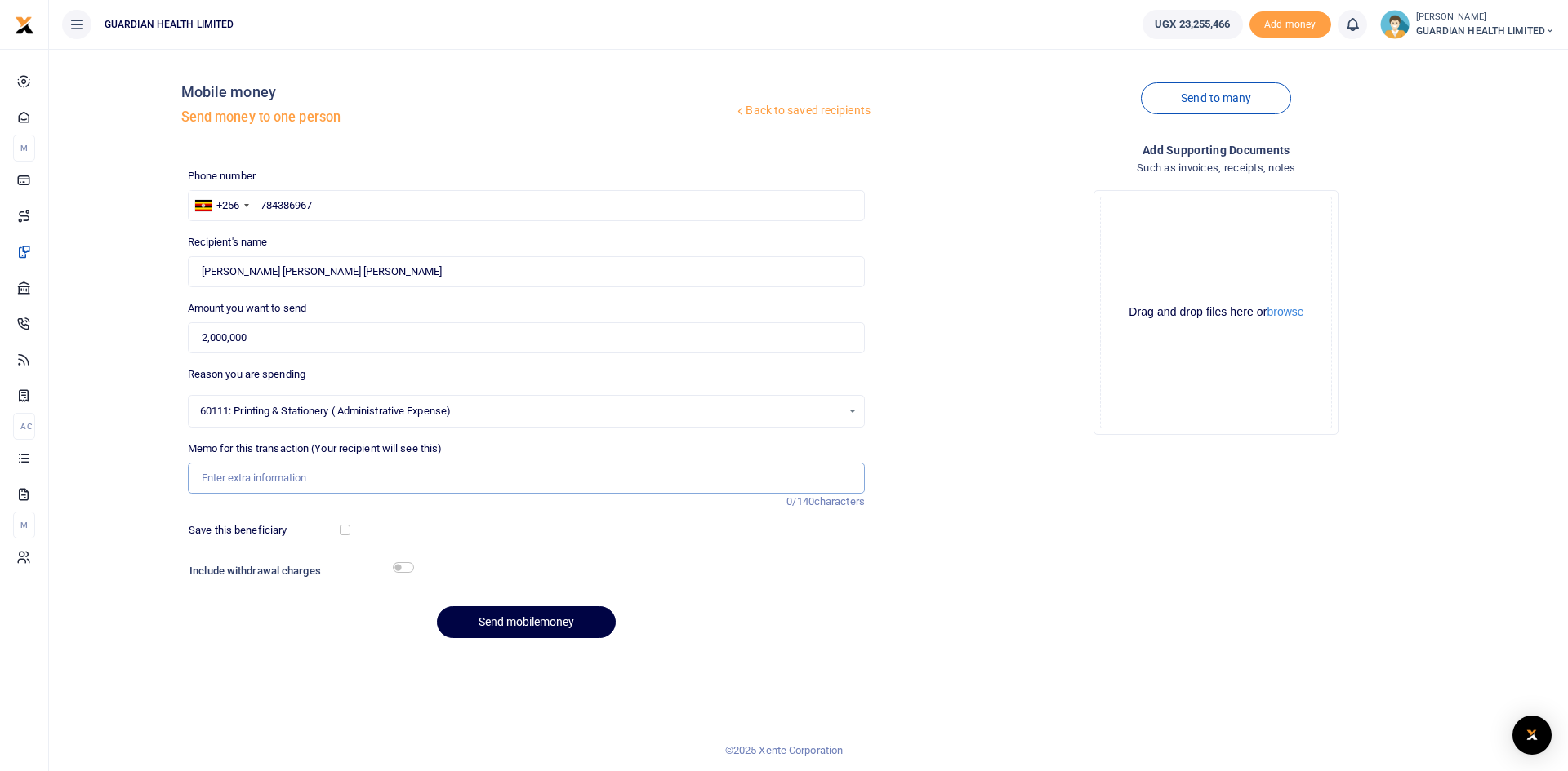
click at [232, 479] on input "Memo for this transaction (Your recipient will see this)" at bounding box center [526, 478] width 677 height 31
type input "p"
click at [476, 482] on input "Part payment for the branded printing rolls balance is 436000" at bounding box center [526, 478] width 677 height 31
click at [489, 477] on input "Part payment for the branded printing rolls balance is 436000" at bounding box center [526, 478] width 677 height 31
type input "Part payment for the branded printing rolls balance is 4360000"
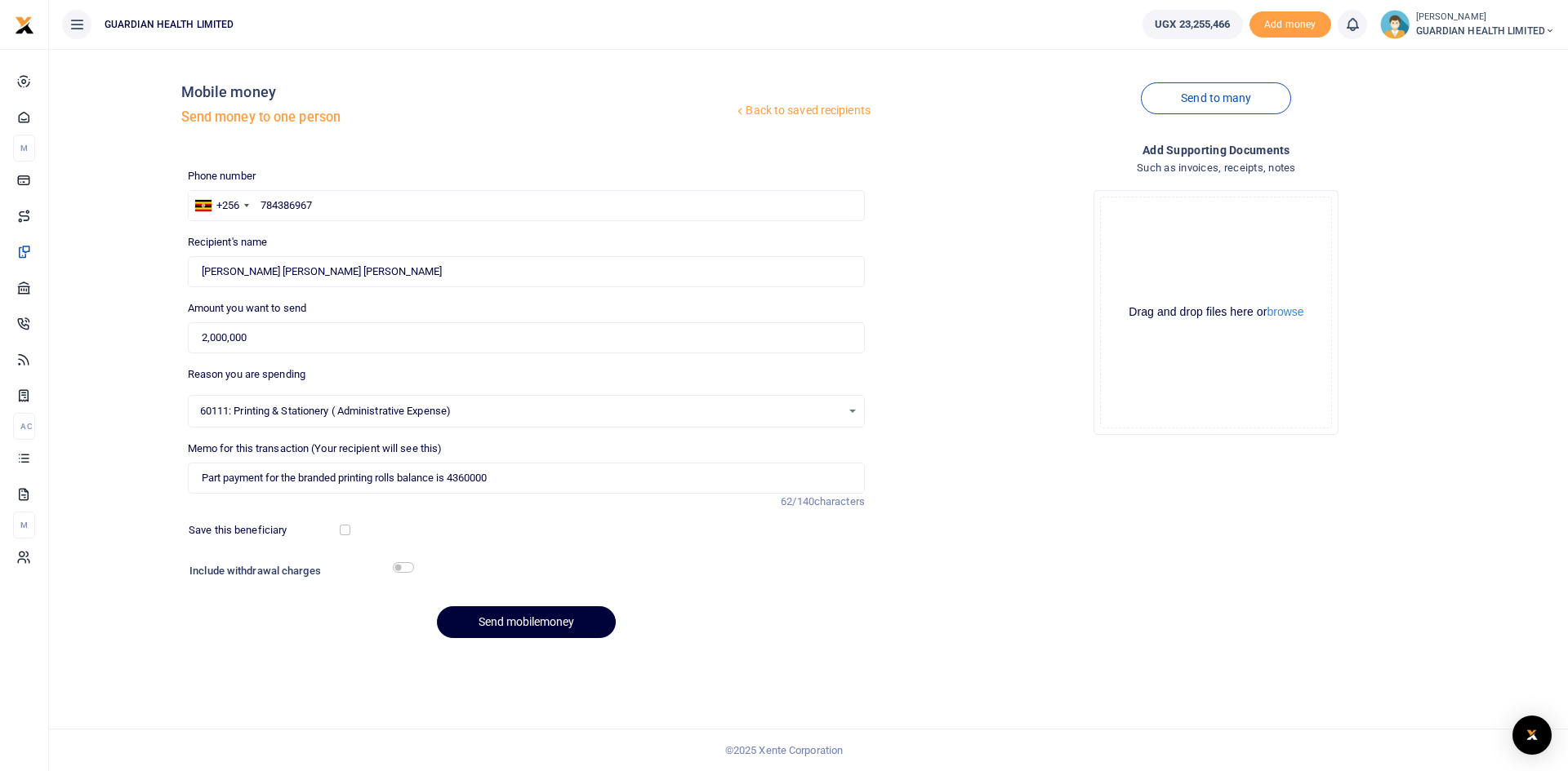
click at [484, 633] on button "Send mobilemoney" at bounding box center [525, 622] width 179 height 32
